Goal: Book appointment/travel/reservation

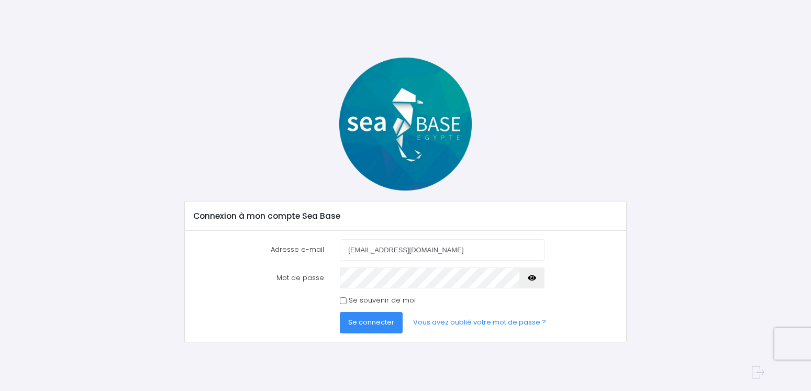
click at [534, 278] on icon "button" at bounding box center [532, 278] width 8 height 0
click at [341, 300] on input "Se souvenir de moi" at bounding box center [343, 300] width 7 height 7
checkbox input "true"
click at [379, 323] on span "Se connecter" at bounding box center [371, 322] width 46 height 10
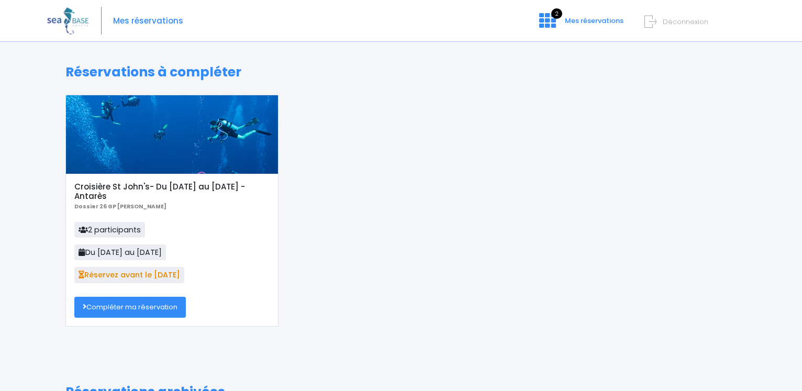
click at [124, 306] on link "Compléter ma réservation" at bounding box center [130, 307] width 112 height 21
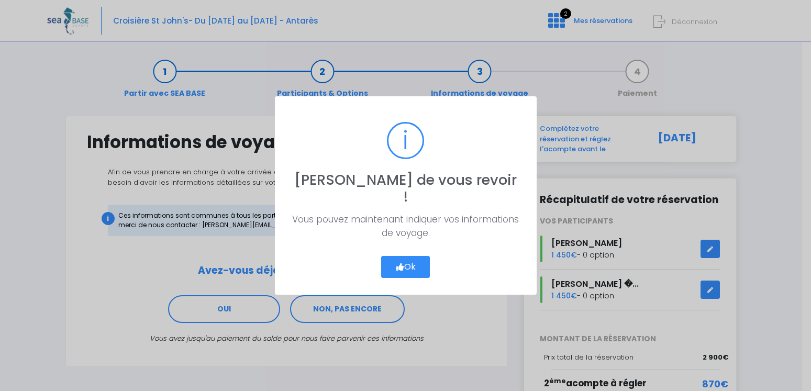
click at [411, 256] on button "Ok" at bounding box center [405, 267] width 49 height 22
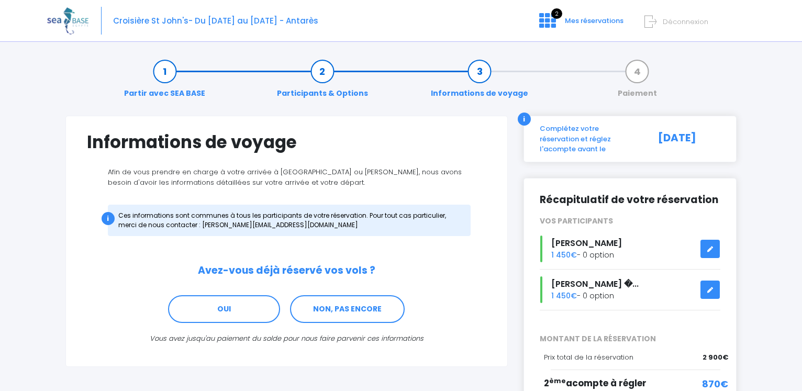
scroll to position [81, 0]
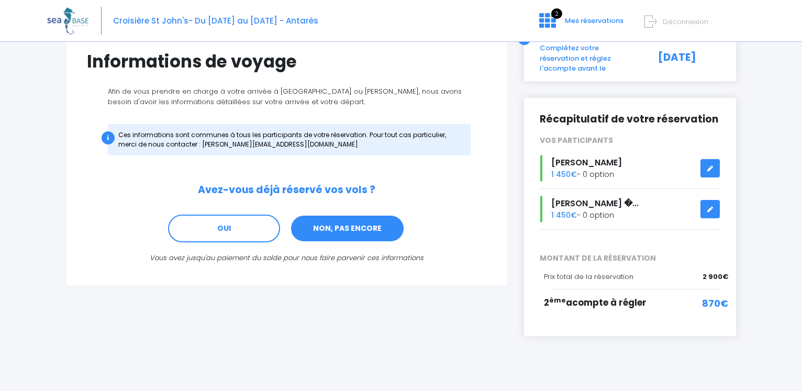
click at [347, 229] on link "NON, PAS ENCORE" at bounding box center [347, 229] width 115 height 28
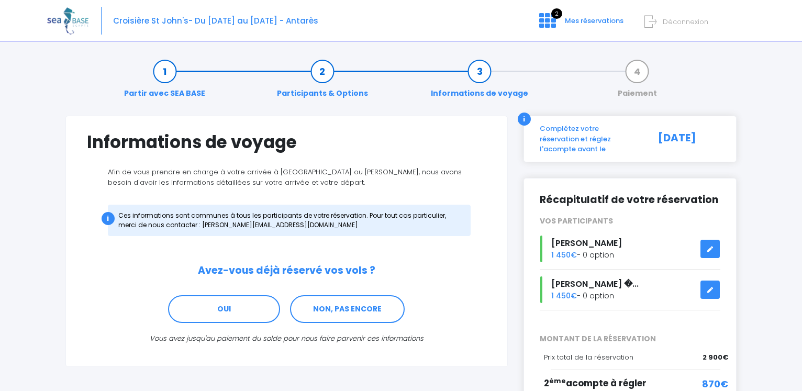
click at [322, 74] on link "Participants & Options" at bounding box center [323, 82] width 102 height 33
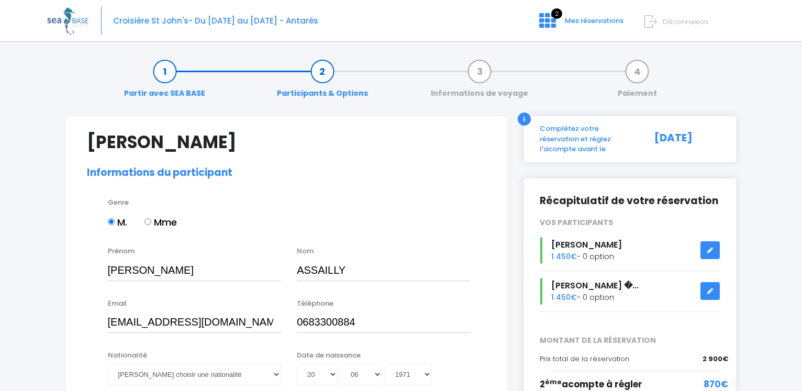
select select "N2"
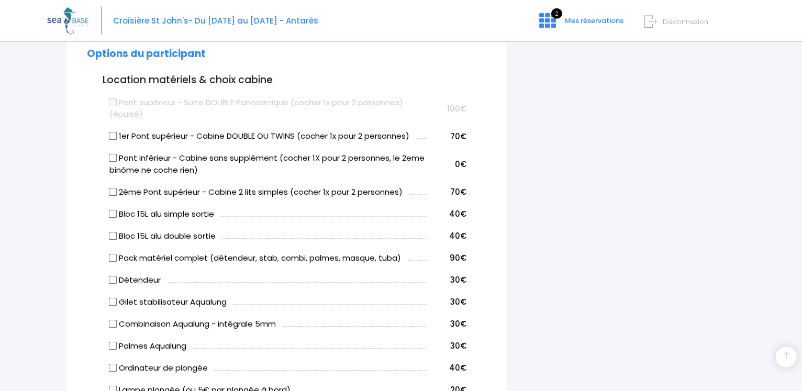
scroll to position [535, 0]
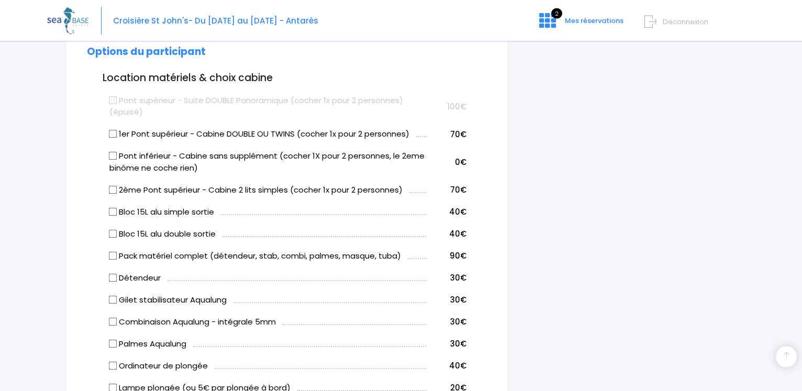
click at [114, 132] on input "1er Pont supérieur - Cabine DOUBLE OU TWINS (cocher 1x pour 2 personnes)" at bounding box center [112, 134] width 8 height 8
click at [113, 136] on input "1er Pont supérieur - Cabine DOUBLE OU TWINS (cocher 1x pour 2 personnes)" at bounding box center [112, 134] width 8 height 8
click at [112, 137] on input "1er Pont supérieur - Cabine DOUBLE OU TWINS (cocher 1x pour 2 personnes)" at bounding box center [112, 134] width 8 height 8
checkbox input "true"
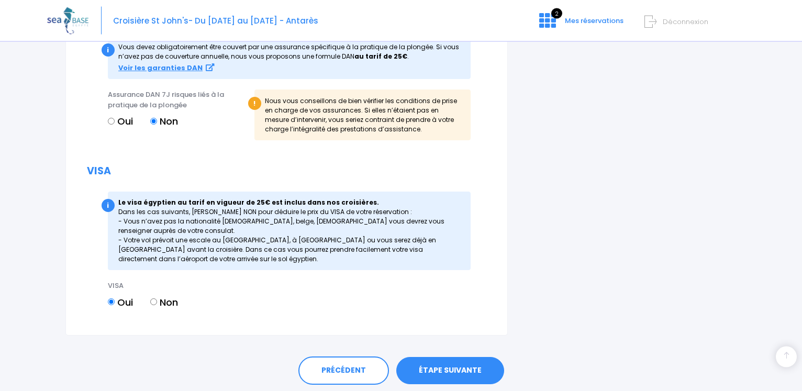
scroll to position [1211, 0]
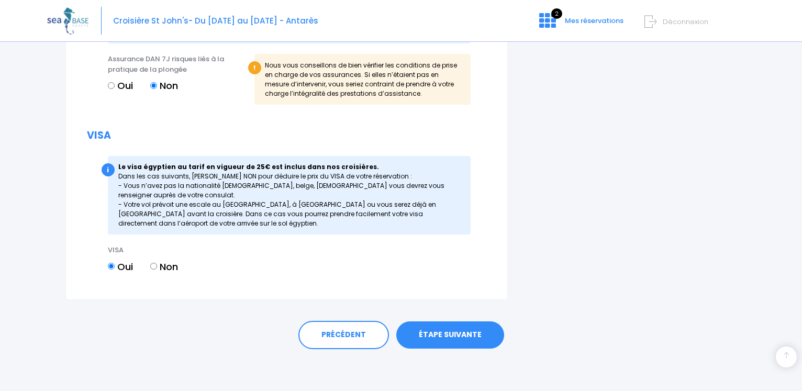
click at [444, 337] on link "ÉTAPE SUIVANTE" at bounding box center [450, 335] width 108 height 27
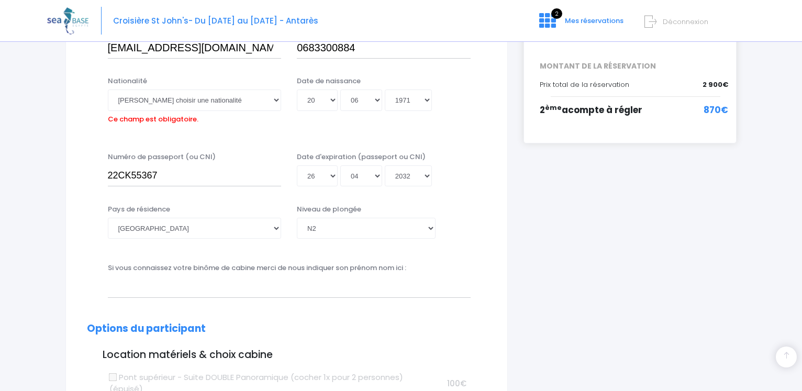
scroll to position [259, 0]
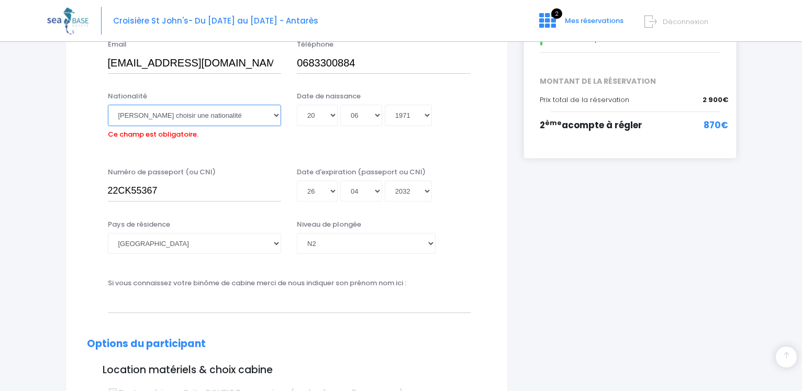
select select "Française"
click option "Française" at bounding box center [0, 0] width 0 height 0
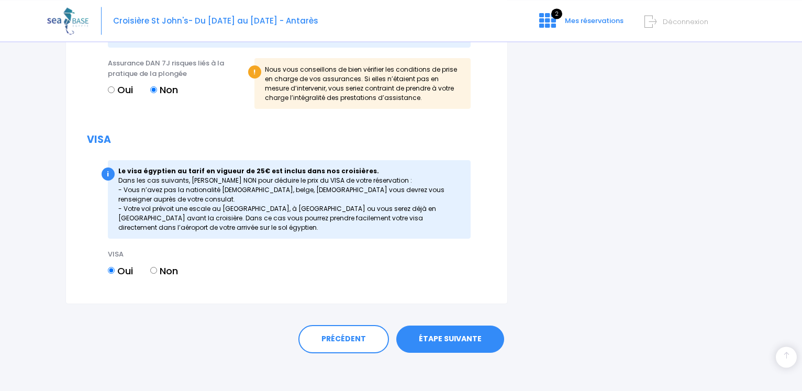
scroll to position [1211, 0]
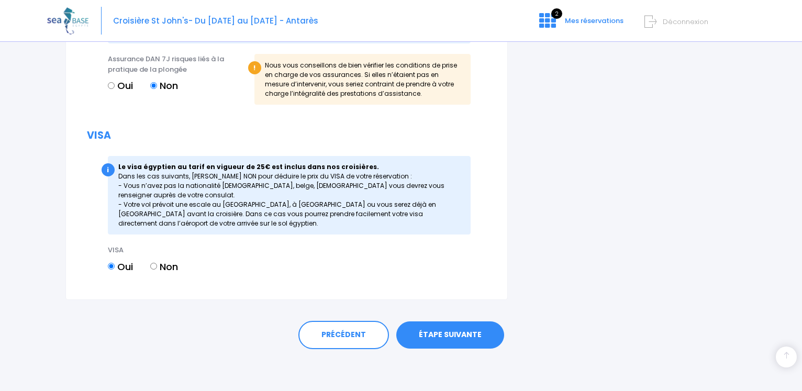
click at [456, 339] on link "ÉTAPE SUIVANTE" at bounding box center [450, 335] width 108 height 27
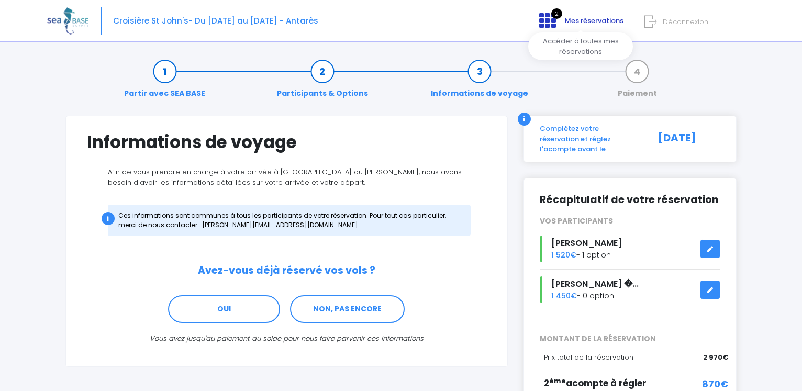
click at [544, 19] on icon at bounding box center [547, 20] width 17 height 17
